Goal: Transaction & Acquisition: Purchase product/service

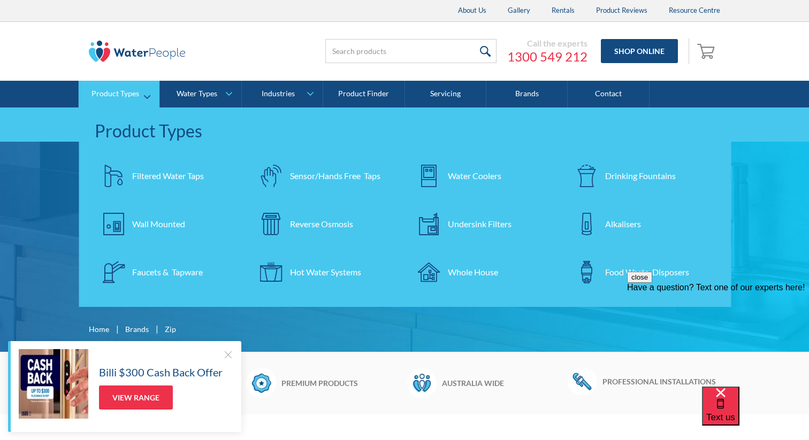
click at [157, 171] on div "Filtered Water Taps" at bounding box center [168, 176] width 72 height 13
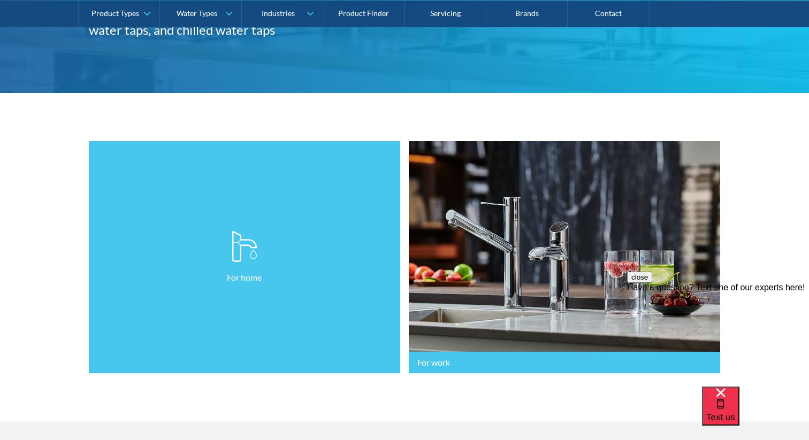
click at [214, 234] on link "For home" at bounding box center [244, 257] width 311 height 233
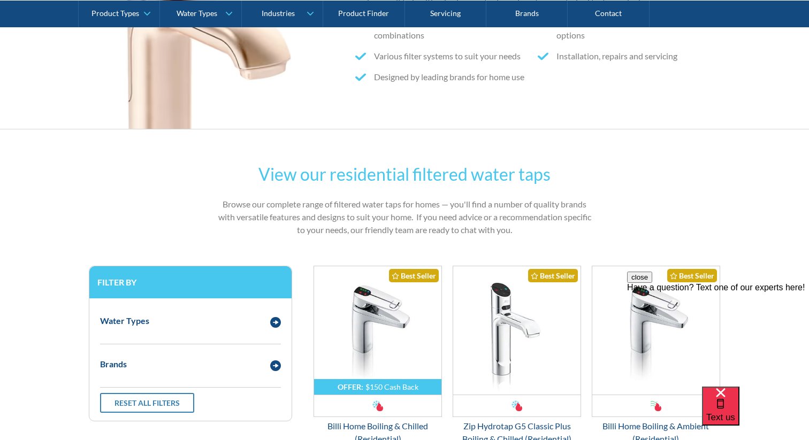
scroll to position [436, 0]
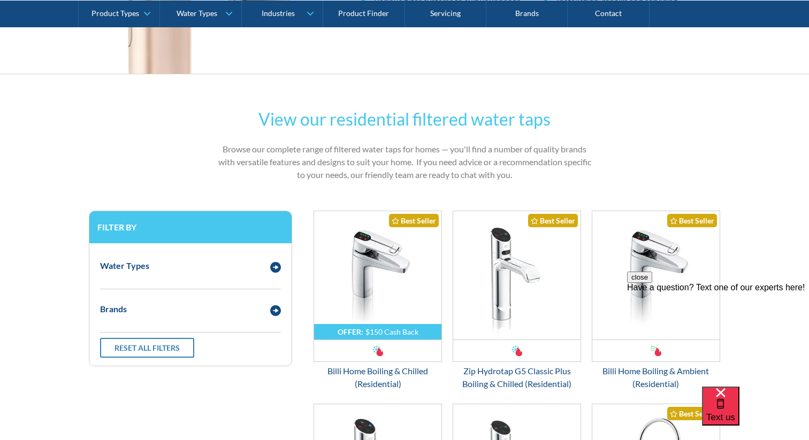
click at [652, 283] on button "close" at bounding box center [639, 277] width 25 height 11
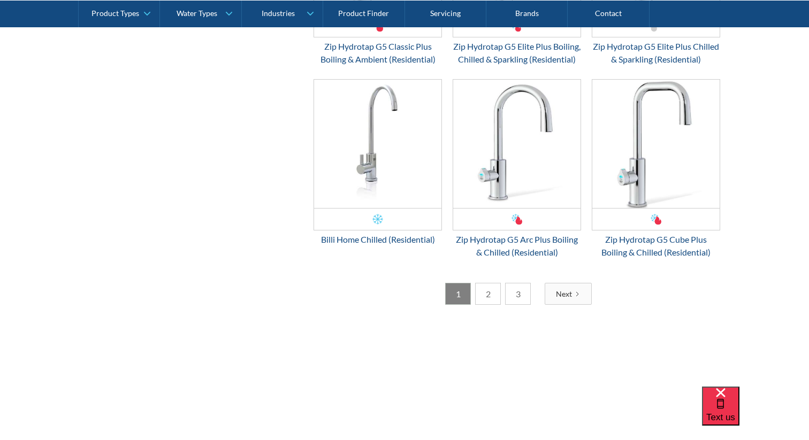
scroll to position [1999, 0]
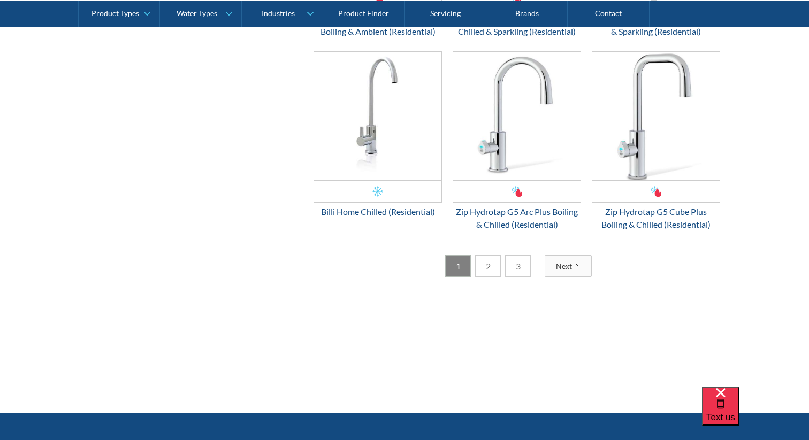
click at [488, 277] on link "2" at bounding box center [488, 266] width 26 height 22
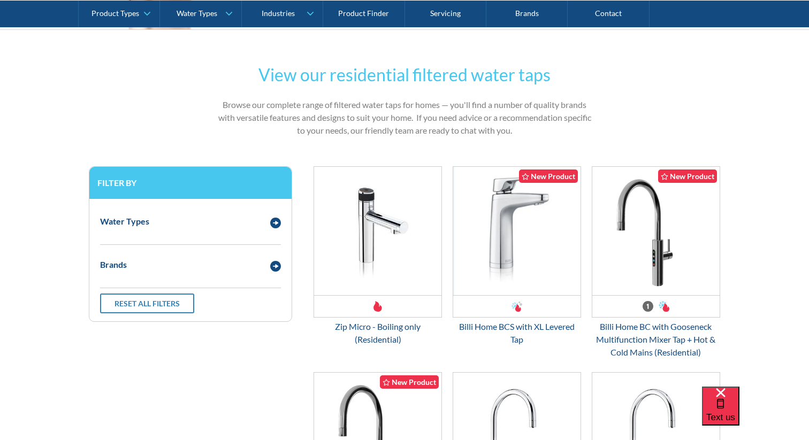
scroll to position [501, 0]
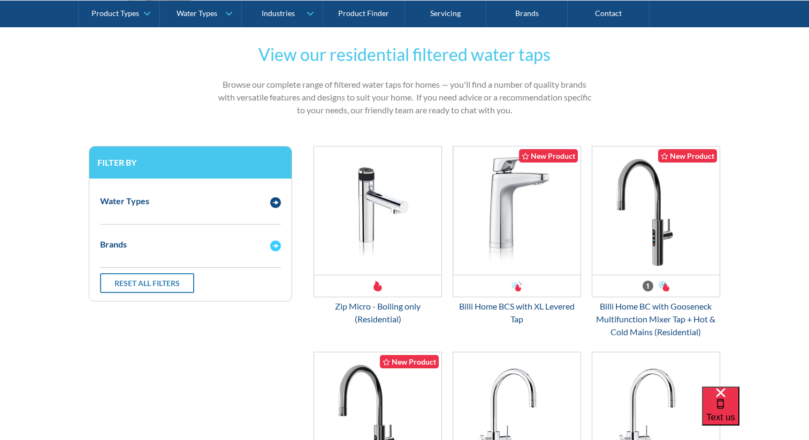
click at [275, 241] on img "Email Form 3" at bounding box center [275, 246] width 11 height 11
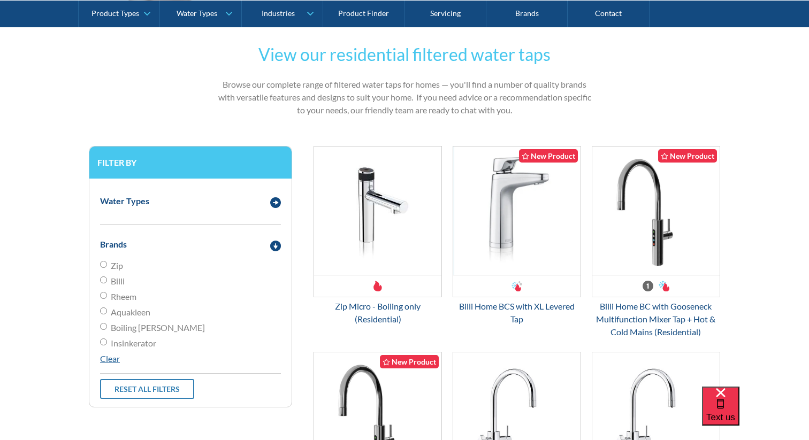
click at [102, 264] on input "Zip" at bounding box center [103, 264] width 7 height 7
radio input "true"
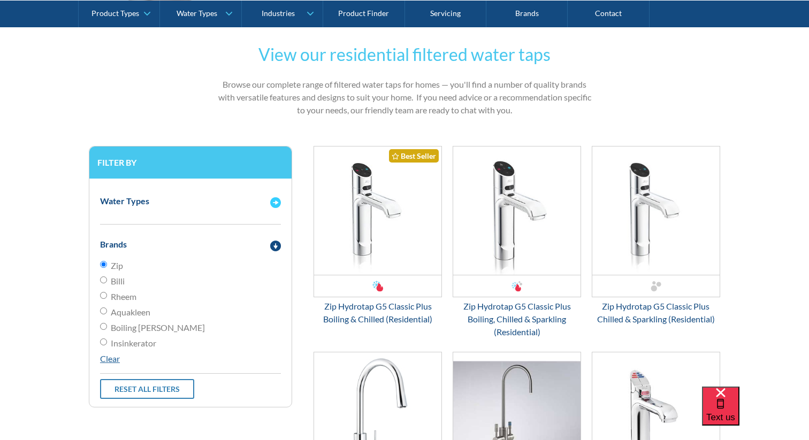
click at [278, 199] on img "Email Form 3" at bounding box center [275, 202] width 11 height 11
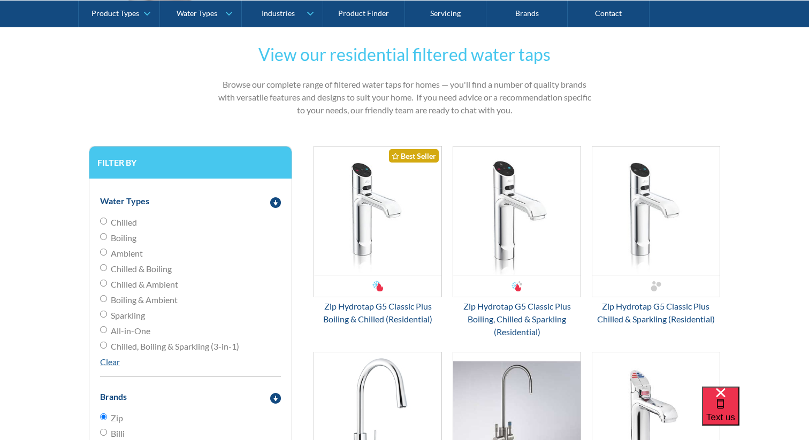
click at [105, 330] on input "All-in-One" at bounding box center [103, 329] width 7 height 7
radio input "true"
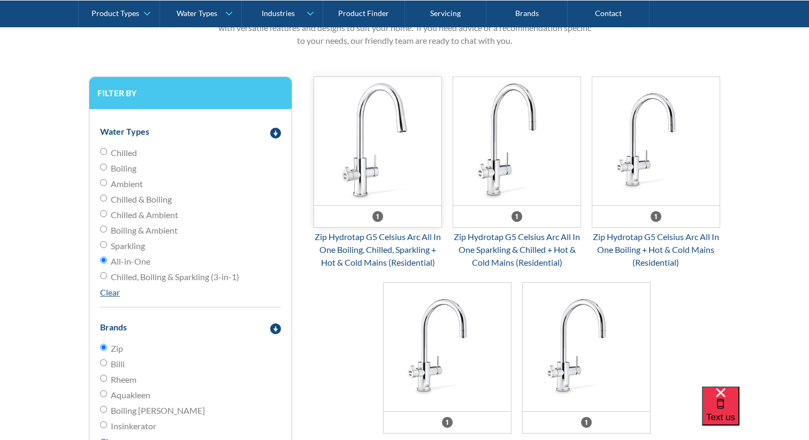
scroll to position [571, 0]
click at [364, 180] on img "Email Form 3" at bounding box center [377, 141] width 127 height 128
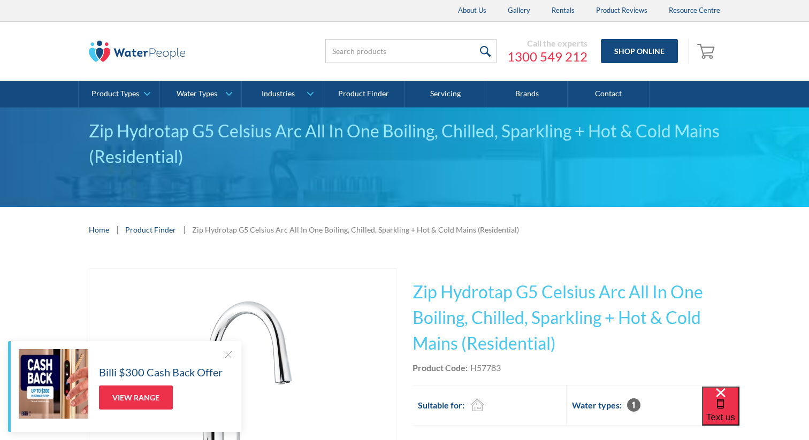
click at [229, 352] on div at bounding box center [228, 354] width 11 height 11
